Goal: Find specific fact: Find specific fact

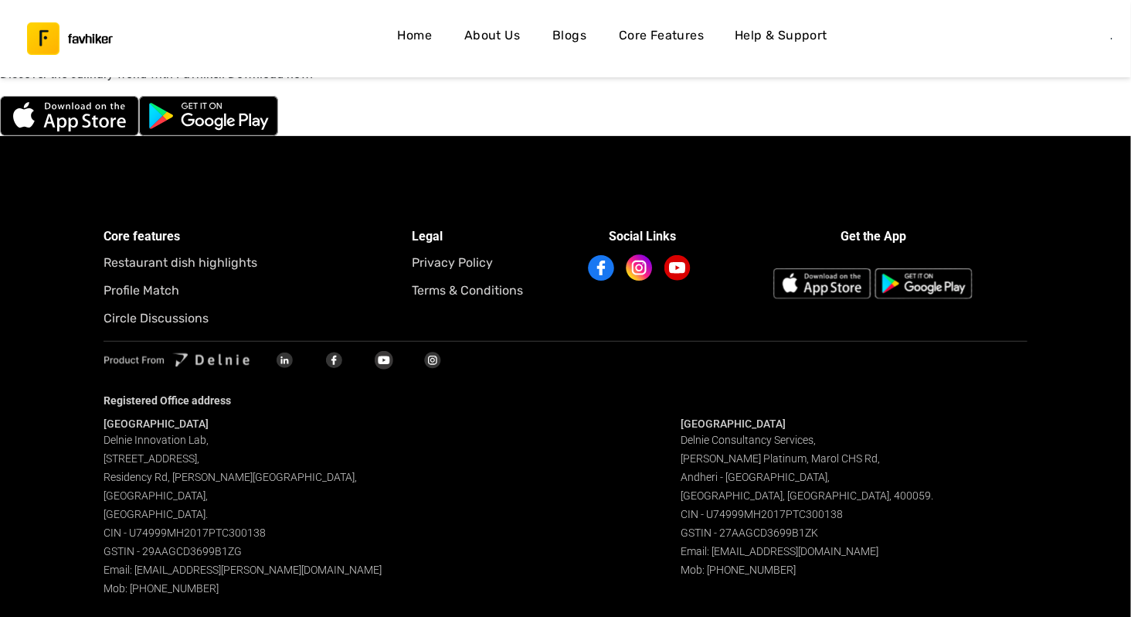
click at [215, 525] on div "Bangalore Delnie Innovation Lab[GEOGRAPHIC_DATA][STREET_ADDRESS][PERSON_NAME]. …" at bounding box center [277, 506] width 346 height 181
click at [211, 536] on span "Delnie Innovation Lab, [STREET_ADDRESS][PERSON_NAME]. CIN - U74999MH2017PTC3001…" at bounding box center [243, 513] width 278 height 161
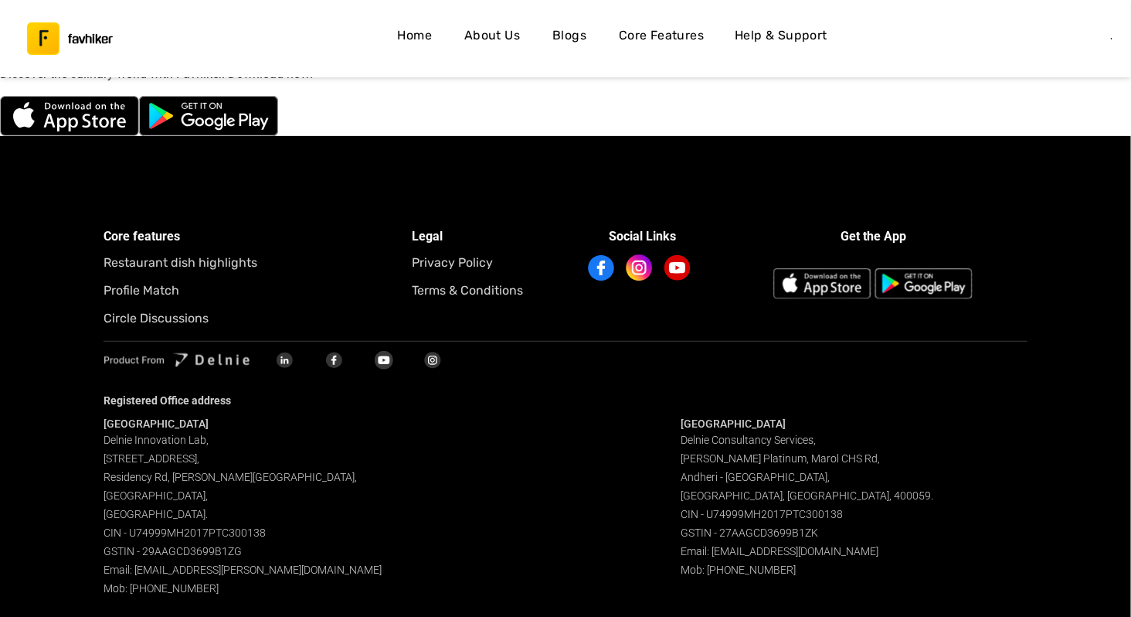
click at [760, 528] on span "Delnie Consultancy Services, [PERSON_NAME][STREET_ADDRESS]. CIN - U74999MH2017P…" at bounding box center [807, 504] width 253 height 142
copy span "27AAGCD3699B1ZK"
